Goal: Task Accomplishment & Management: Manage account settings

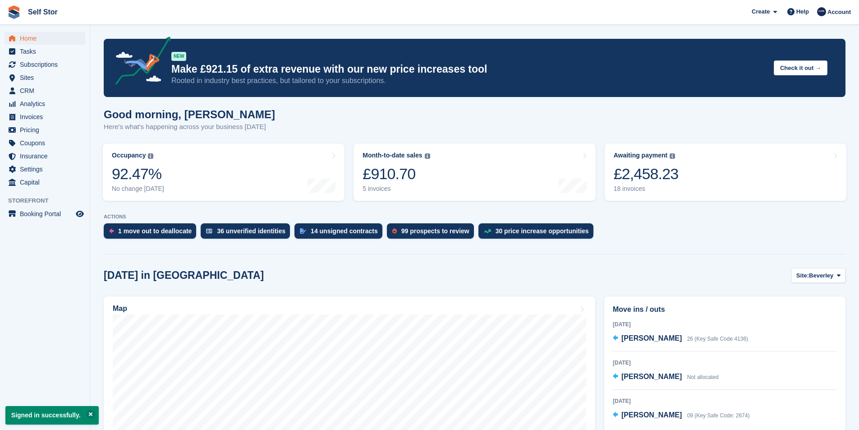
scroll to position [135, 0]
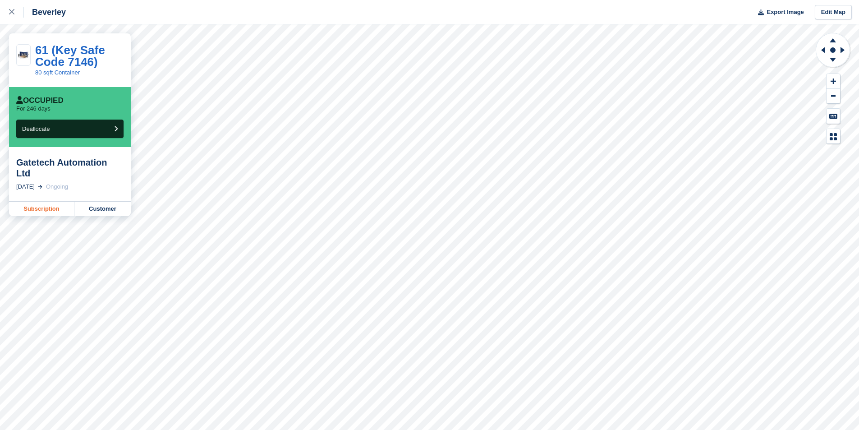
click at [59, 202] on link "Subscription" at bounding box center [41, 209] width 65 height 14
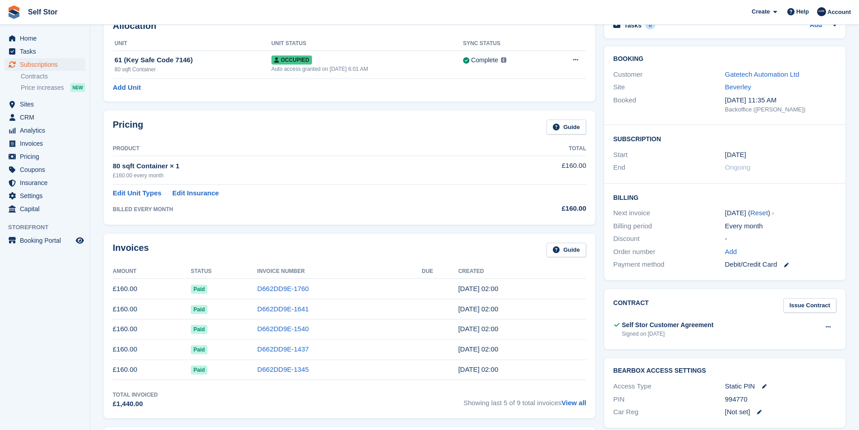
scroll to position [135, 0]
